Goal: Information Seeking & Learning: Find contact information

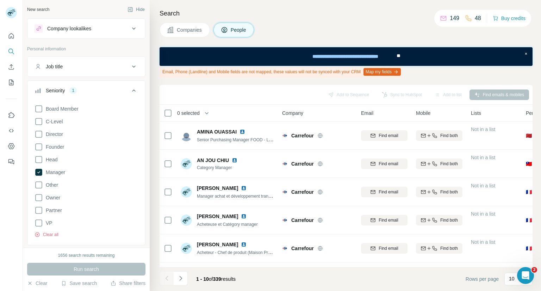
scroll to position [218, 0]
click at [131, 90] on icon at bounding box center [134, 90] width 8 height 8
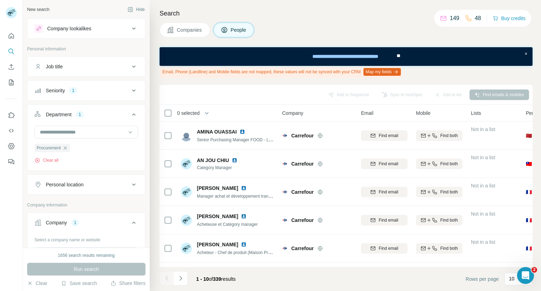
click at [132, 114] on icon at bounding box center [134, 114] width 4 height 2
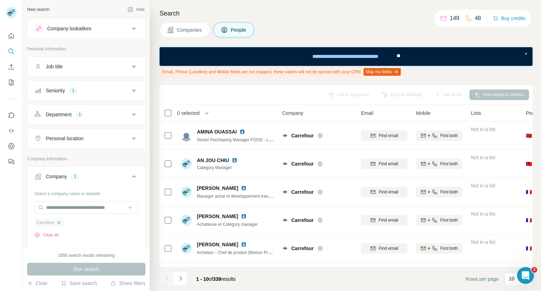
click at [58, 221] on icon "button" at bounding box center [59, 223] width 6 height 6
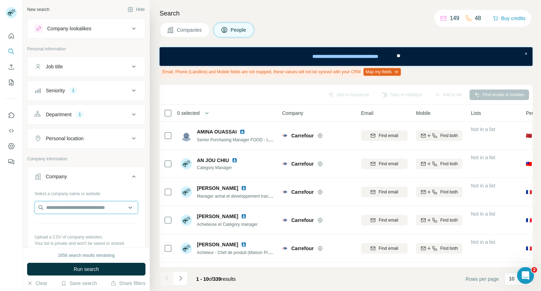
click at [74, 206] on input "text" at bounding box center [87, 207] width 104 height 13
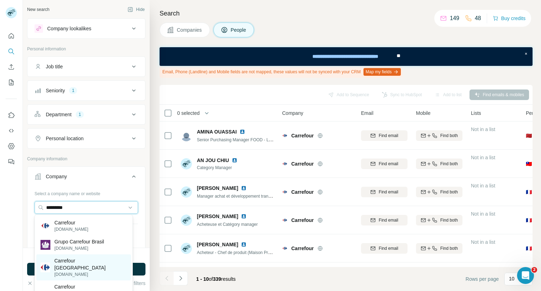
type input "*********"
click at [62, 260] on p "Carrefour [GEOGRAPHIC_DATA]" at bounding box center [90, 264] width 73 height 14
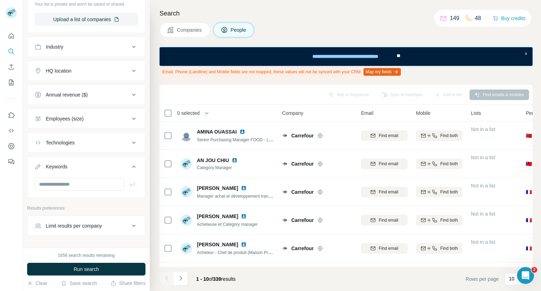
scroll to position [282, 0]
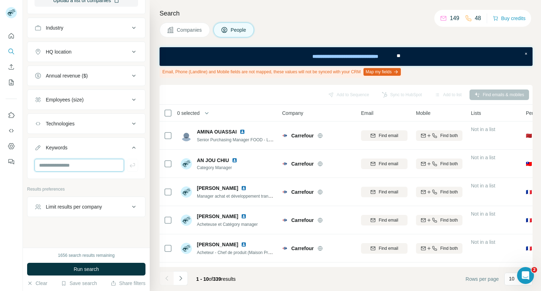
click at [73, 160] on input "text" at bounding box center [79, 165] width 89 height 13
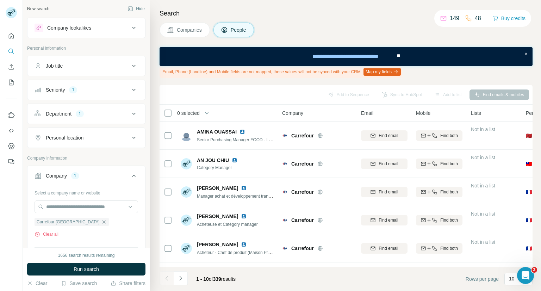
scroll to position [0, 0]
type input "********"
click at [130, 115] on icon at bounding box center [134, 114] width 8 height 8
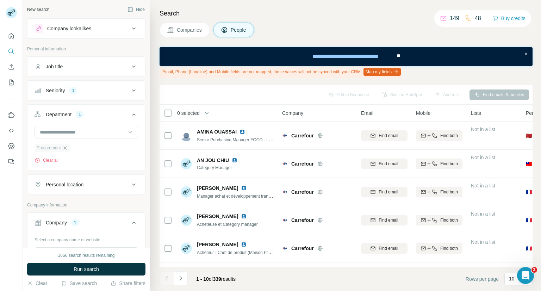
click at [65, 148] on icon "button" at bounding box center [64, 147] width 3 height 3
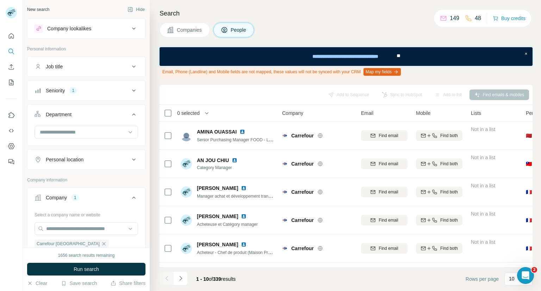
click at [130, 90] on icon at bounding box center [134, 90] width 8 height 8
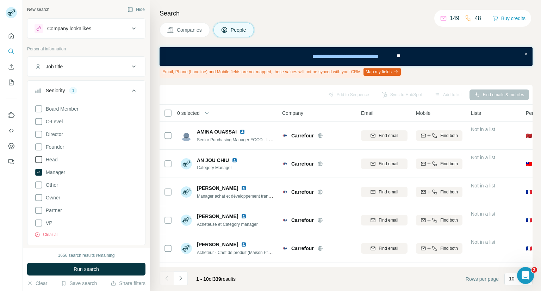
click at [41, 160] on icon at bounding box center [39, 159] width 8 height 8
click at [98, 48] on p "Personal information" at bounding box center [86, 49] width 118 height 6
click at [130, 70] on icon at bounding box center [134, 66] width 8 height 8
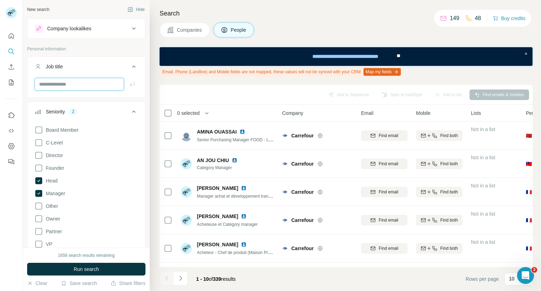
click at [99, 79] on input "text" at bounding box center [79, 84] width 89 height 13
type input "**********"
click at [96, 270] on span "Run search" at bounding box center [86, 269] width 25 height 7
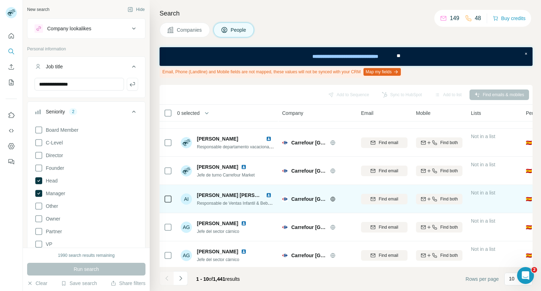
scroll to position [140, 0]
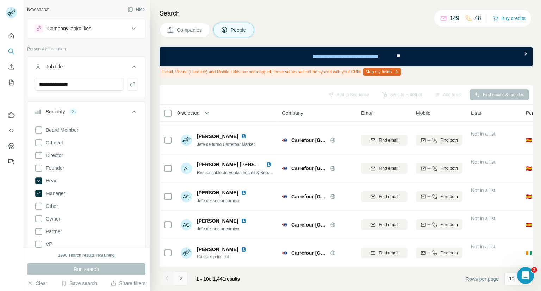
click at [179, 284] on button "Navigate to next page" at bounding box center [181, 278] width 14 height 14
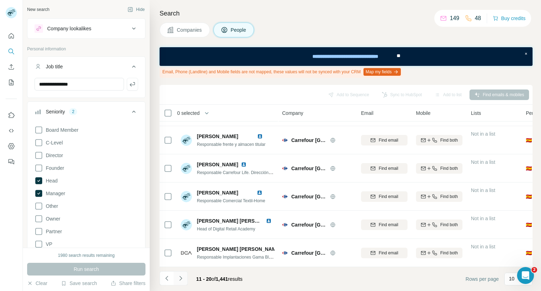
click at [182, 282] on button "Navigate to next page" at bounding box center [181, 278] width 14 height 14
click at [182, 279] on icon "Navigate to next page" at bounding box center [180, 278] width 7 height 7
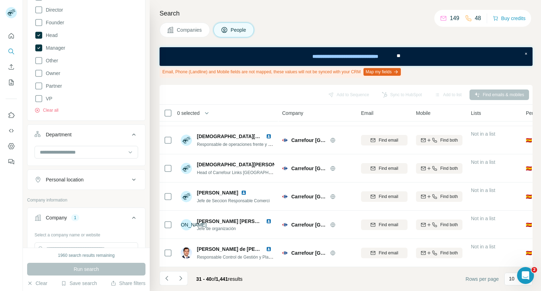
scroll to position [176, 0]
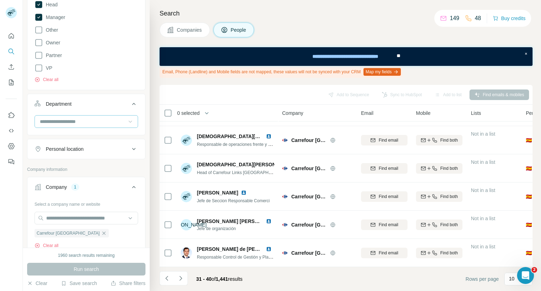
click at [127, 121] on icon at bounding box center [130, 121] width 7 height 7
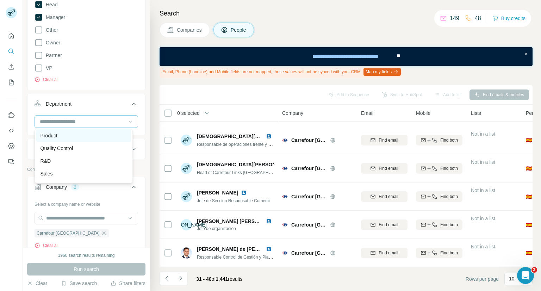
click at [63, 136] on div "Product" at bounding box center [84, 135] width 86 height 7
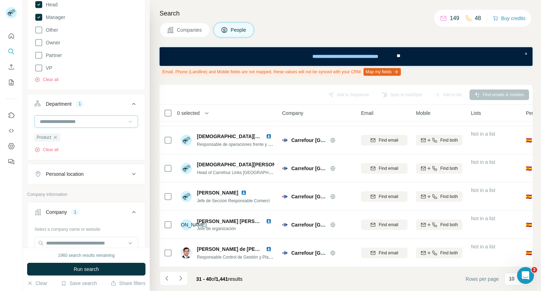
scroll to position [282, 0]
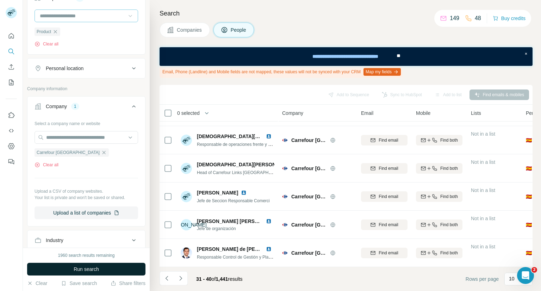
click at [100, 269] on button "Run search" at bounding box center [86, 269] width 118 height 13
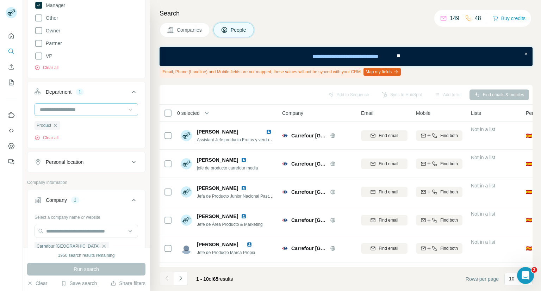
scroll to position [176, 0]
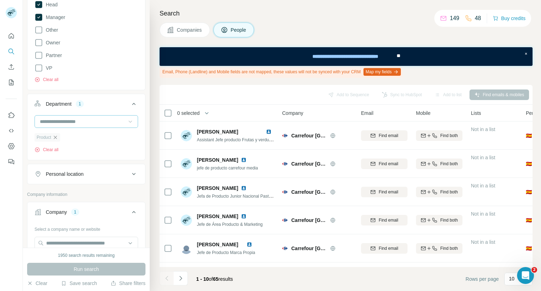
click at [55, 138] on icon "button" at bounding box center [55, 138] width 6 height 6
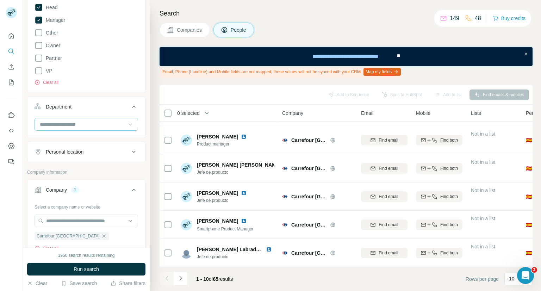
scroll to position [211, 0]
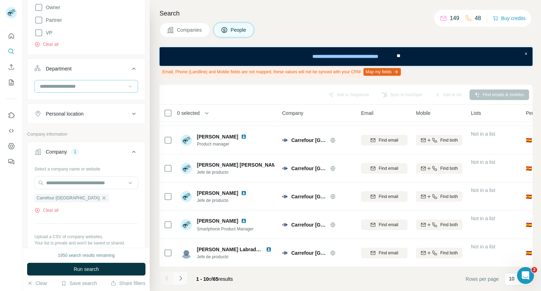
click at [182, 278] on icon "Navigate to next page" at bounding box center [180, 278] width 7 height 7
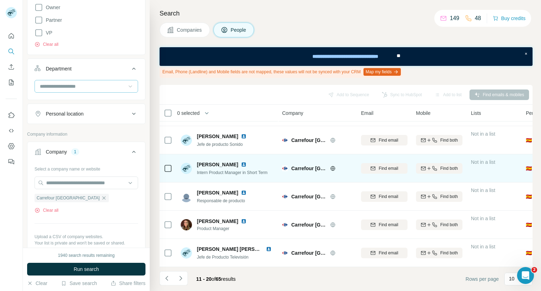
drag, startPoint x: 194, startPoint y: 162, endPoint x: 244, endPoint y: 164, distance: 49.7
click at [244, 164] on div "[PERSON_NAME] Intern Product Manager in Short Term" at bounding box center [224, 168] width 87 height 15
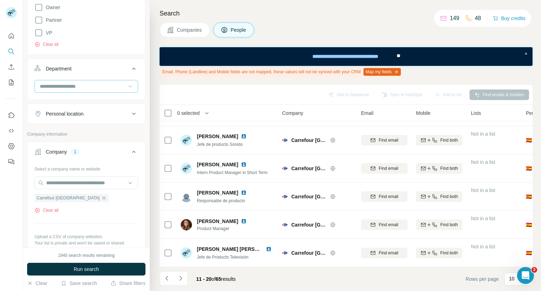
copy div "[PERSON_NAME]"
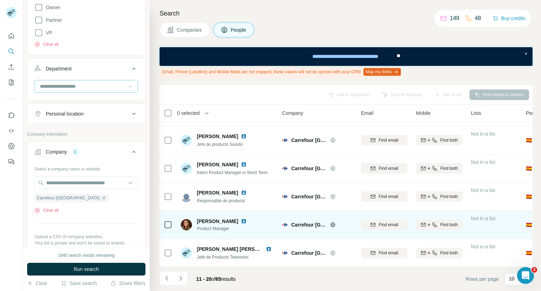
click at [247, 218] on img at bounding box center [244, 221] width 6 height 6
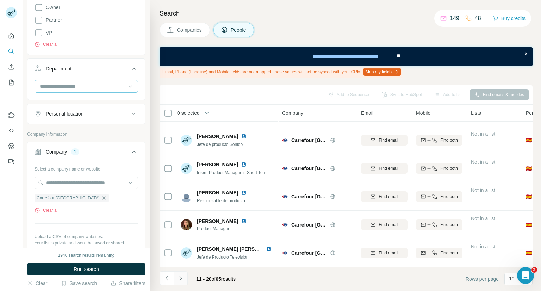
click at [184, 280] on button "Navigate to next page" at bounding box center [181, 278] width 14 height 14
click at [127, 84] on icon at bounding box center [130, 86] width 7 height 7
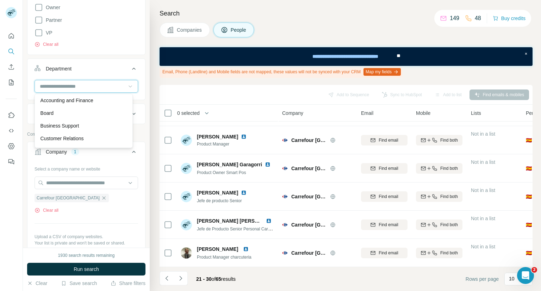
scroll to position [0, 0]
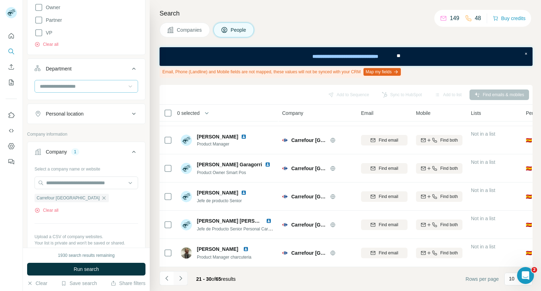
click at [185, 279] on button "Navigate to next page" at bounding box center [181, 278] width 14 height 14
click at [183, 278] on icon "Navigate to next page" at bounding box center [180, 278] width 7 height 7
click at [184, 278] on button "Navigate to next page" at bounding box center [181, 278] width 14 height 14
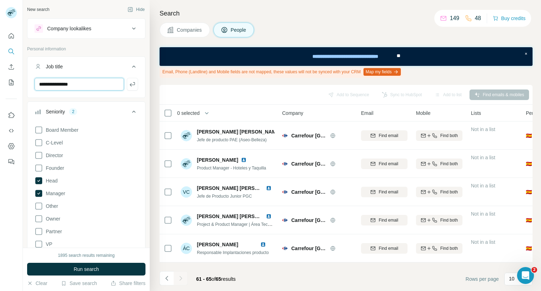
click at [93, 89] on input "**********" at bounding box center [79, 84] width 89 height 13
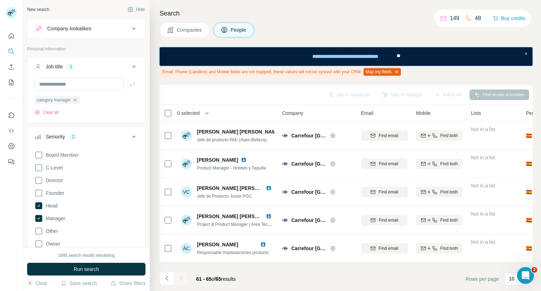
click at [107, 269] on button "Run search" at bounding box center [86, 269] width 118 height 13
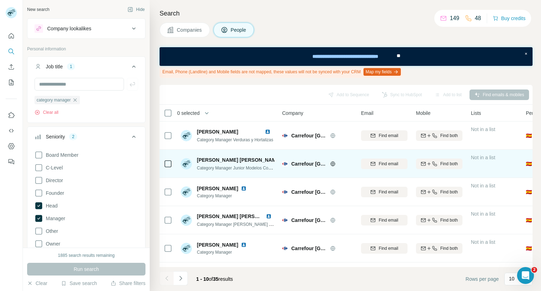
click at [284, 160] on img at bounding box center [285, 160] width 3 height 6
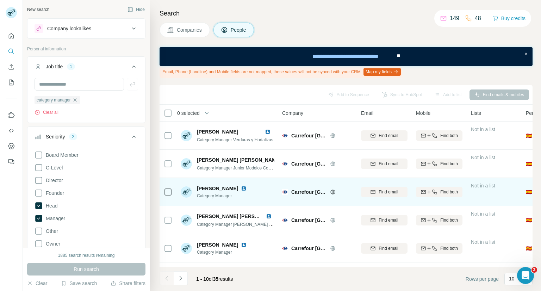
click at [241, 188] on img at bounding box center [244, 189] width 6 height 6
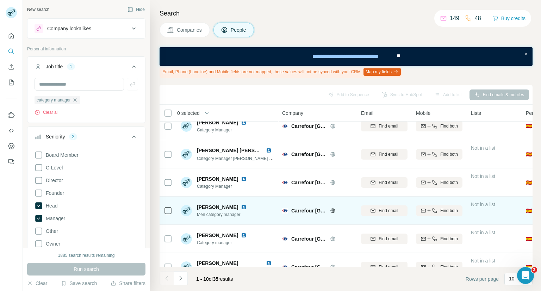
scroll to position [70, 0]
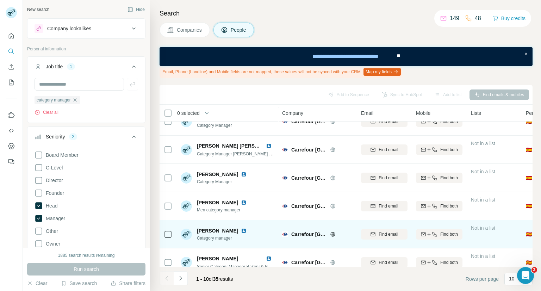
click at [247, 231] on img at bounding box center [244, 231] width 6 height 6
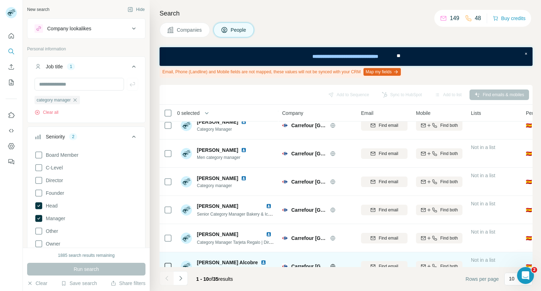
scroll to position [140, 0]
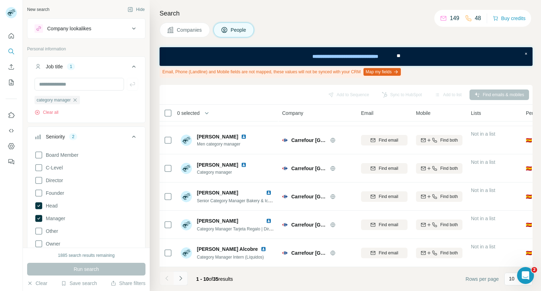
click at [182, 281] on icon "Navigate to next page" at bounding box center [180, 278] width 7 height 7
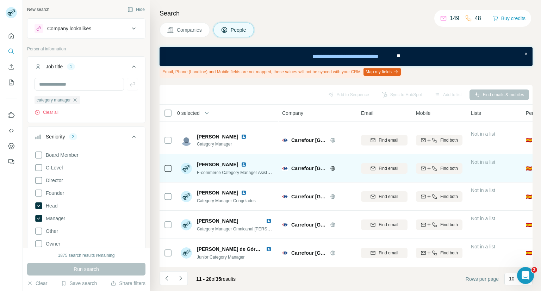
click at [247, 162] on img at bounding box center [244, 165] width 6 height 6
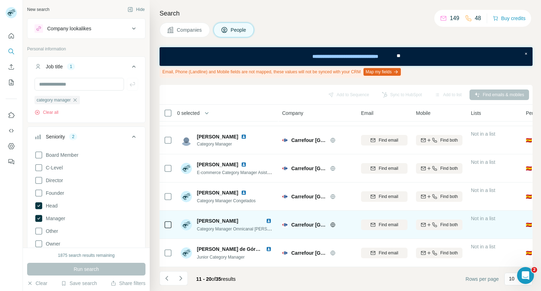
click at [268, 218] on img at bounding box center [269, 221] width 6 height 6
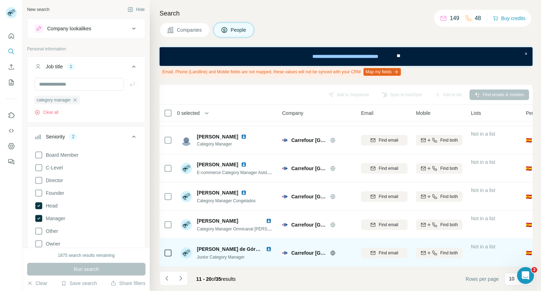
click at [266, 246] on img at bounding box center [269, 249] width 6 height 6
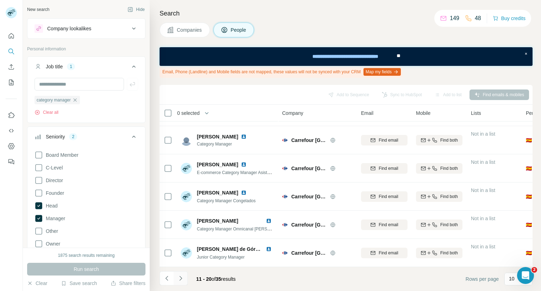
click at [182, 281] on icon "Navigate to next page" at bounding box center [180, 278] width 7 height 7
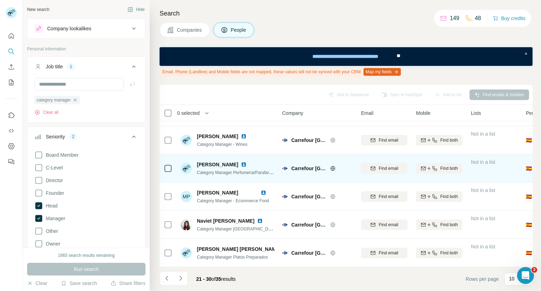
click at [247, 162] on img at bounding box center [244, 165] width 6 height 6
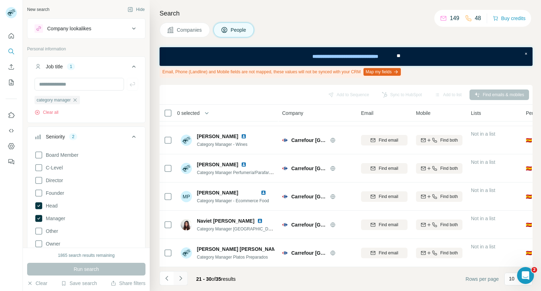
click at [182, 279] on icon "Navigate to next page" at bounding box center [180, 278] width 7 height 7
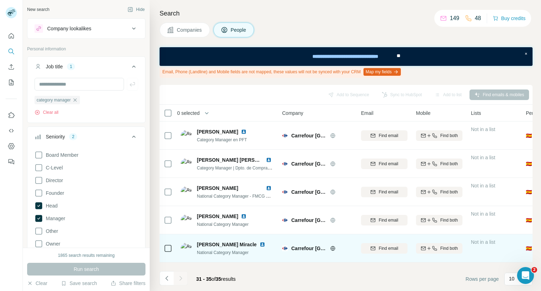
scroll to position [0, 0]
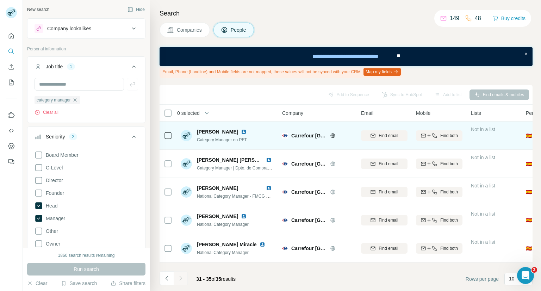
click at [247, 130] on img at bounding box center [244, 132] width 6 height 6
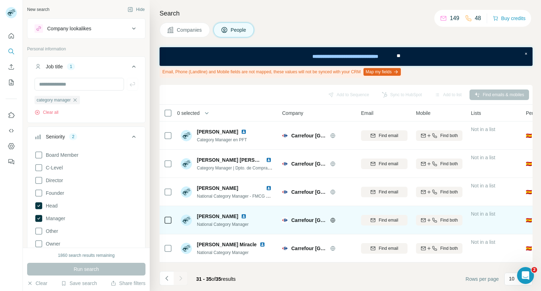
click at [247, 218] on img at bounding box center [244, 216] width 6 height 6
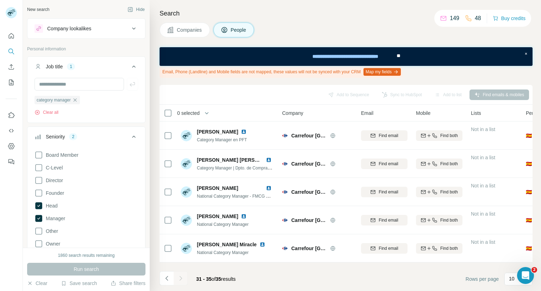
click at [183, 279] on div at bounding box center [181, 278] width 14 height 14
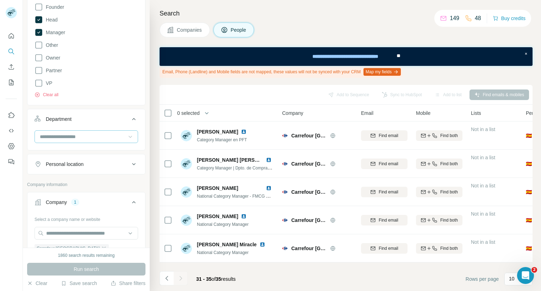
scroll to position [247, 0]
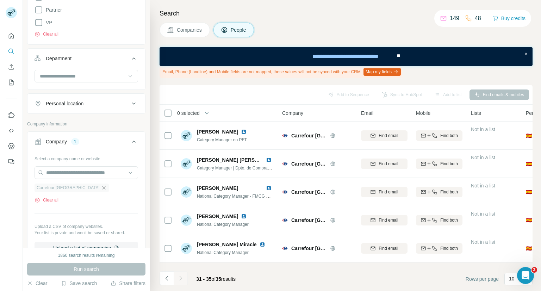
click at [101, 188] on icon "button" at bounding box center [104, 188] width 6 height 6
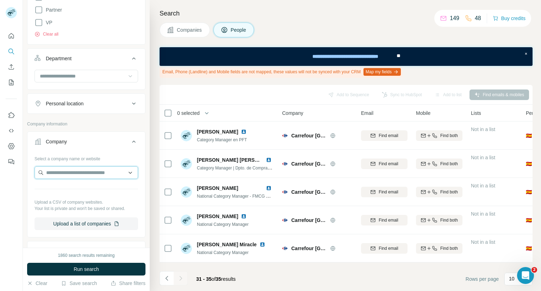
click at [79, 175] on input "text" at bounding box center [87, 172] width 104 height 13
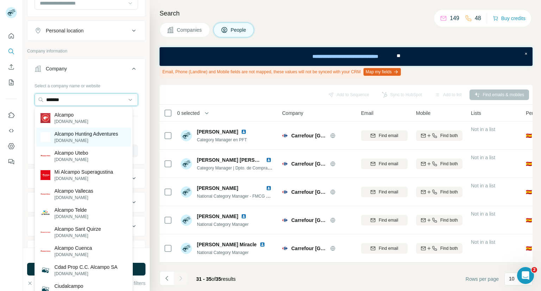
scroll to position [317, 0]
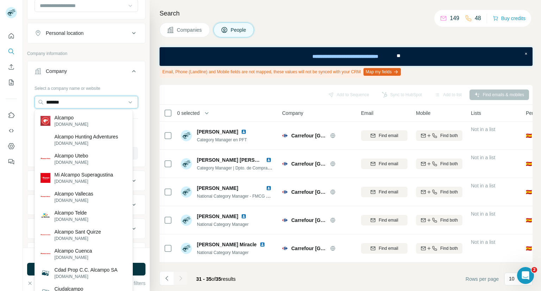
drag, startPoint x: 70, startPoint y: 101, endPoint x: 0, endPoint y: 79, distance: 73.3
click at [0, 79] on div "New search Hide Company lookalikes Personal information Job title 1 category ma…" at bounding box center [270, 145] width 541 height 291
type input "******"
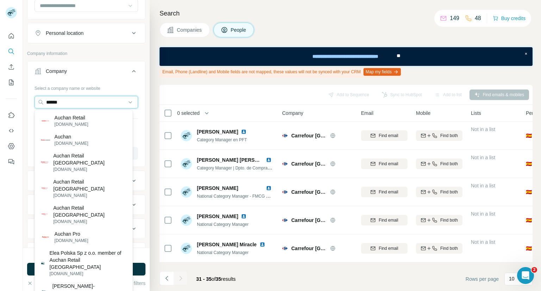
drag, startPoint x: 80, startPoint y: 101, endPoint x: 7, endPoint y: 99, distance: 73.3
click at [9, 100] on div "New search Hide Company lookalikes Personal information Job title 1 category ma…" at bounding box center [270, 145] width 541 height 291
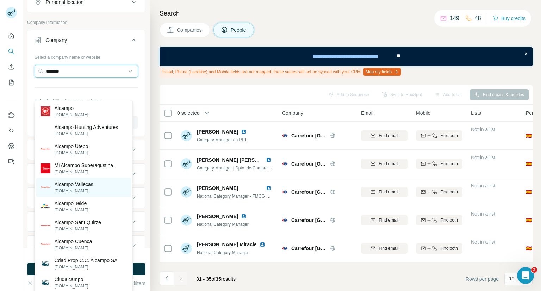
scroll to position [387, 0]
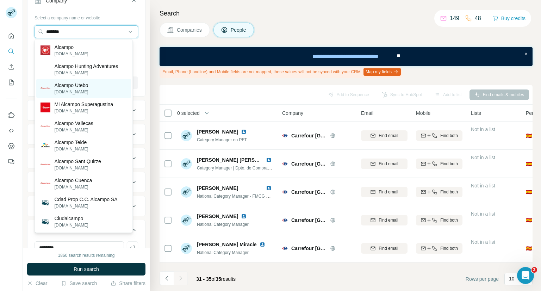
type input "*******"
click at [75, 92] on p "[DOMAIN_NAME]" at bounding box center [72, 92] width 34 height 6
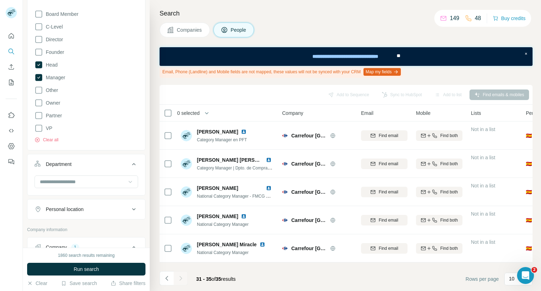
scroll to position [211, 0]
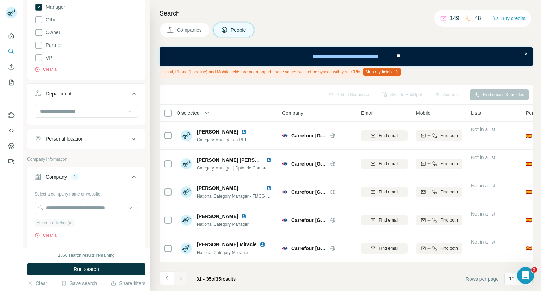
click at [70, 221] on icon "button" at bounding box center [70, 223] width 6 height 6
click at [70, 203] on input "text" at bounding box center [87, 207] width 104 height 13
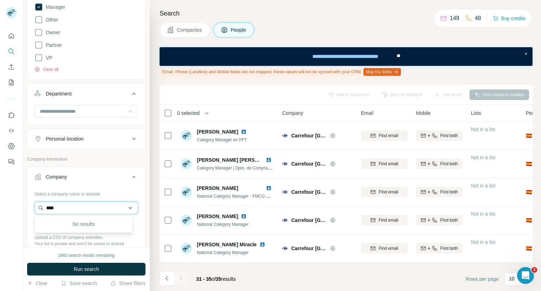
type input "***"
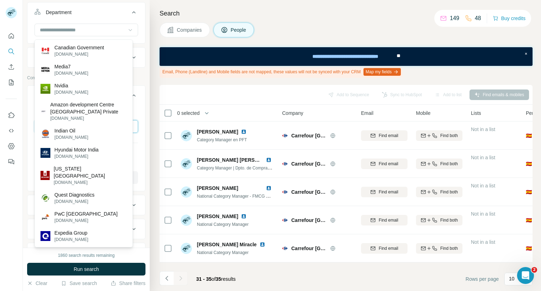
scroll to position [282, 0]
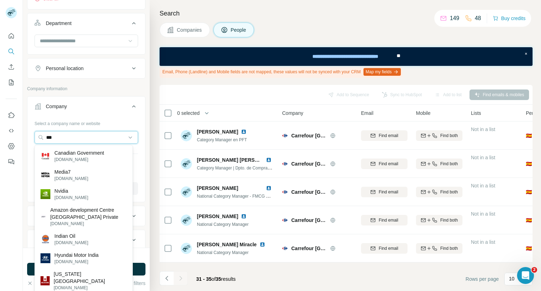
drag, startPoint x: 65, startPoint y: 137, endPoint x: 28, endPoint y: 132, distance: 37.4
click at [29, 132] on div "Select a company name or website *** Upload a CSV of company websites. Your lis…" at bounding box center [86, 159] width 118 height 83
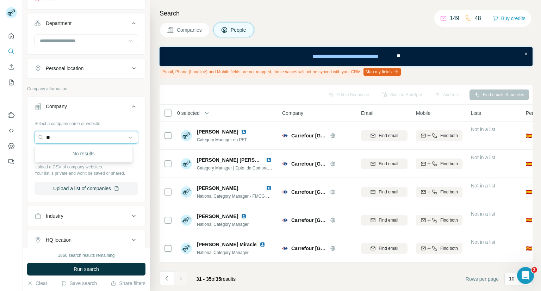
type input "*"
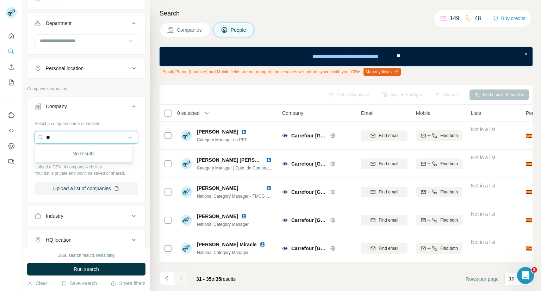
type input "*"
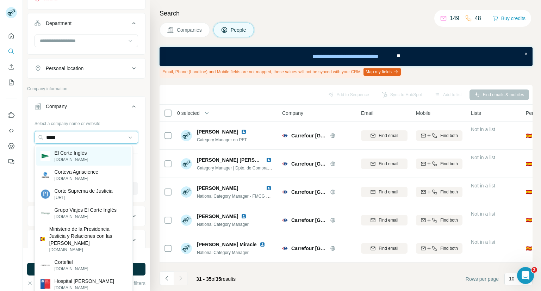
type input "*****"
click at [78, 156] on p "[DOMAIN_NAME]" at bounding box center [72, 159] width 34 height 6
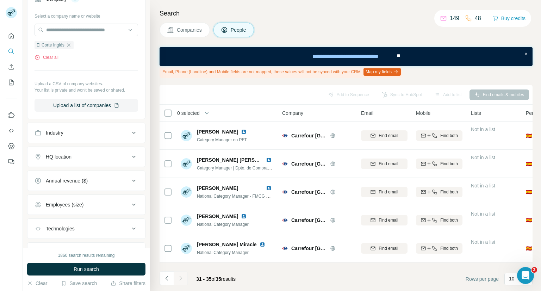
scroll to position [423, 0]
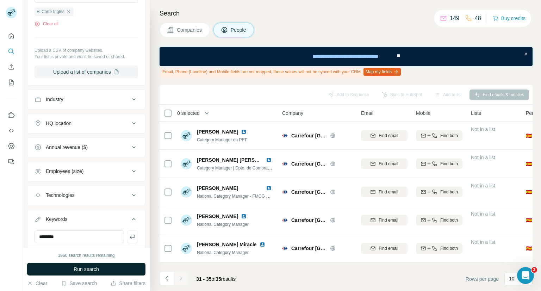
click at [70, 264] on button "Run search" at bounding box center [86, 269] width 118 height 13
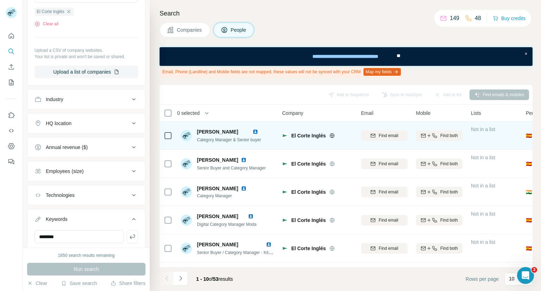
click at [258, 132] on img at bounding box center [256, 132] width 6 height 6
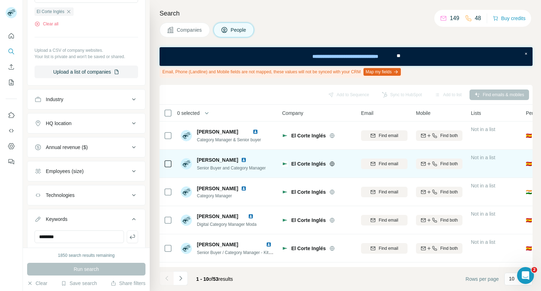
click at [241, 160] on img at bounding box center [244, 160] width 6 height 6
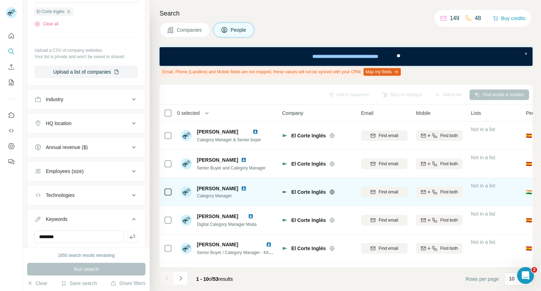
click at [247, 191] on img at bounding box center [244, 189] width 6 height 6
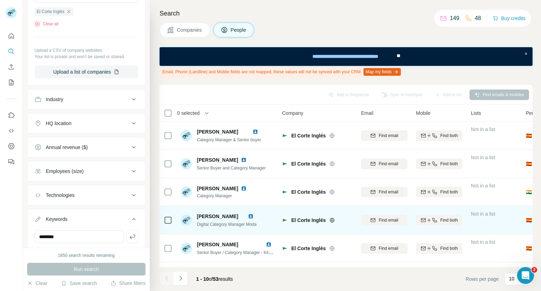
click at [254, 218] on img at bounding box center [251, 216] width 6 height 6
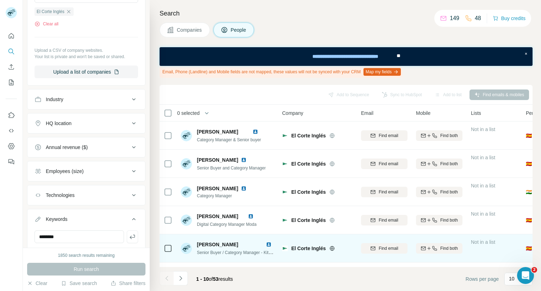
click at [267, 245] on img at bounding box center [269, 245] width 6 height 6
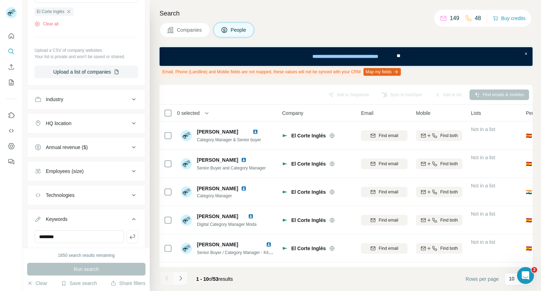
click at [181, 281] on icon "Navigate to next page" at bounding box center [180, 278] width 7 height 7
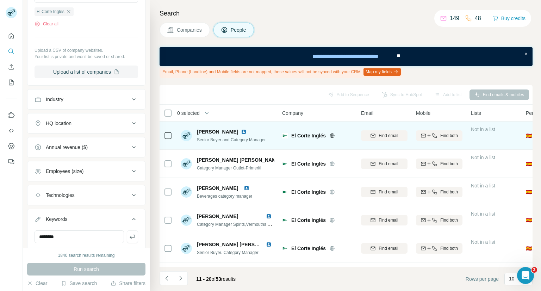
click at [241, 130] on img at bounding box center [244, 132] width 6 height 6
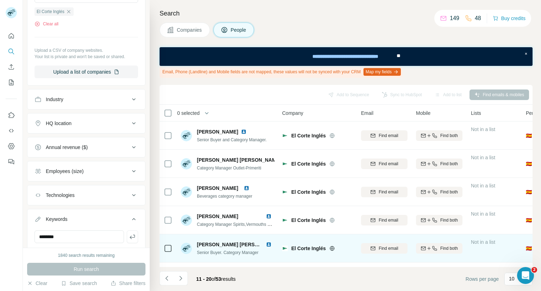
click at [266, 245] on img at bounding box center [269, 245] width 6 height 6
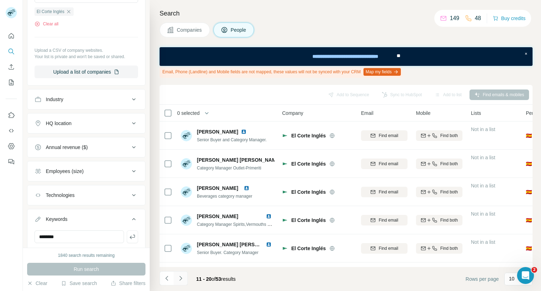
click at [182, 279] on icon "Navigate to next page" at bounding box center [180, 278] width 7 height 7
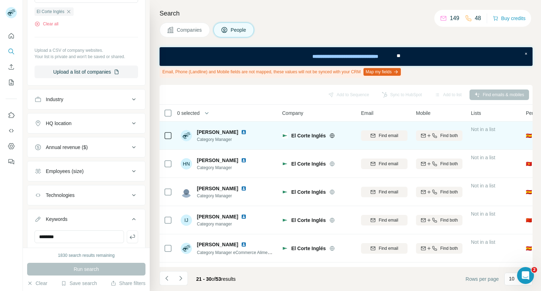
click at [247, 132] on img at bounding box center [244, 132] width 6 height 6
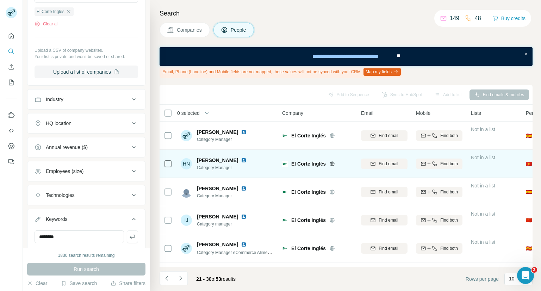
click at [241, 161] on img at bounding box center [244, 160] width 6 height 6
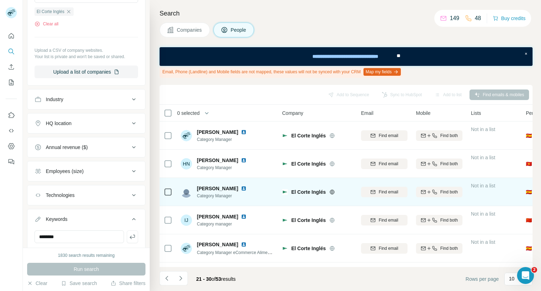
click at [241, 188] on img at bounding box center [244, 189] width 6 height 6
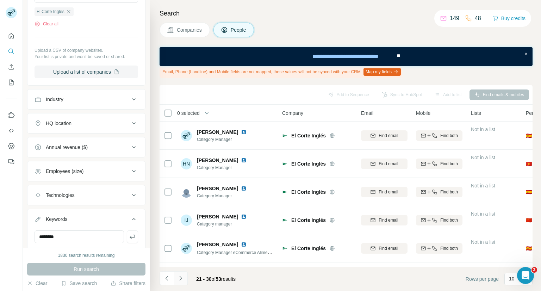
click at [183, 282] on button "Navigate to next page" at bounding box center [181, 278] width 14 height 14
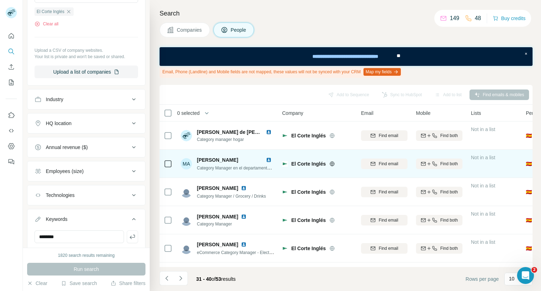
click at [268, 160] on img at bounding box center [269, 160] width 6 height 6
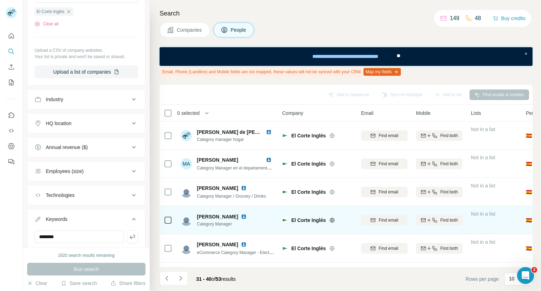
click at [247, 217] on img at bounding box center [244, 217] width 6 height 6
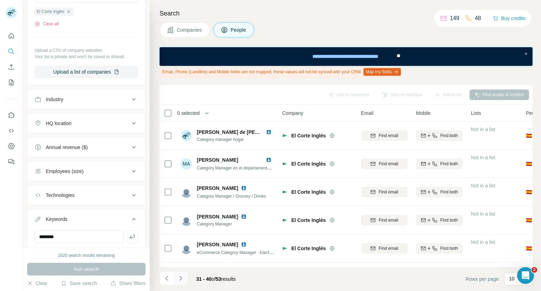
click at [182, 279] on icon "Navigate to next page" at bounding box center [180, 278] width 7 height 7
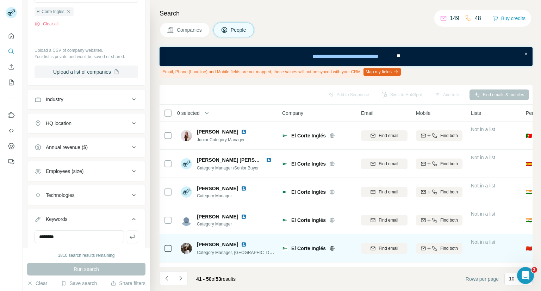
click at [241, 243] on img at bounding box center [244, 245] width 6 height 6
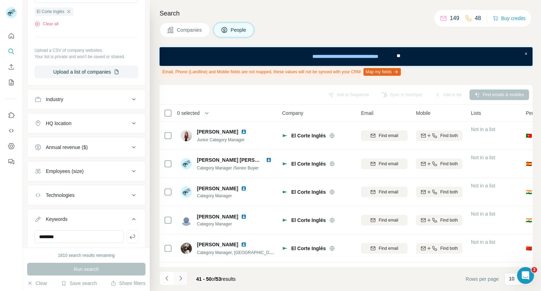
click at [181, 276] on icon "Navigate to next page" at bounding box center [180, 278] width 7 height 7
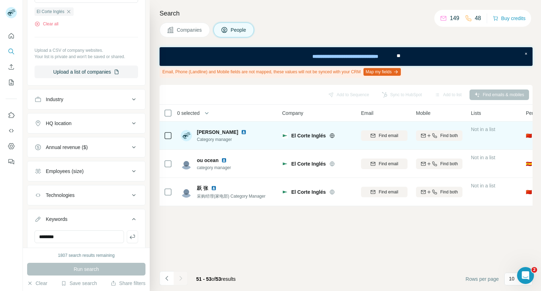
click at [241, 132] on img at bounding box center [244, 132] width 6 height 6
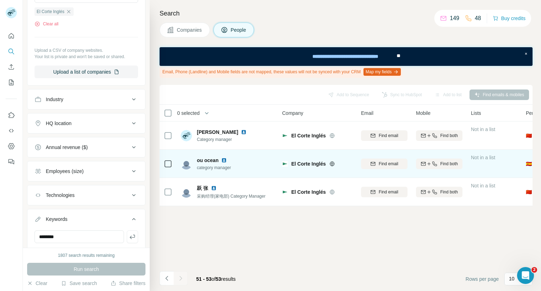
click at [226, 160] on img at bounding box center [224, 160] width 6 height 6
